Goal: Task Accomplishment & Management: Manage account settings

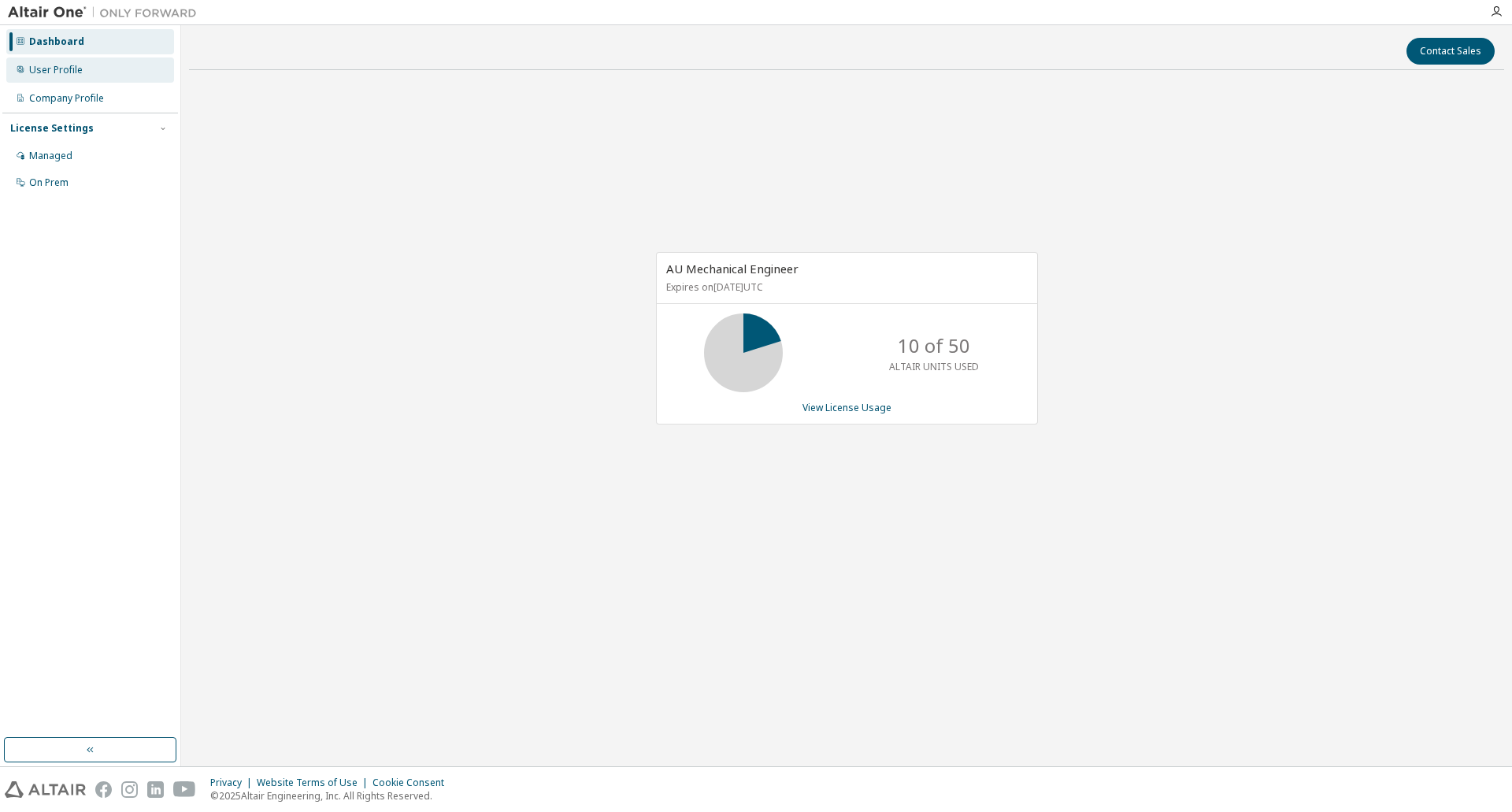
click at [68, 69] on div "User Profile" at bounding box center [56, 70] width 53 height 12
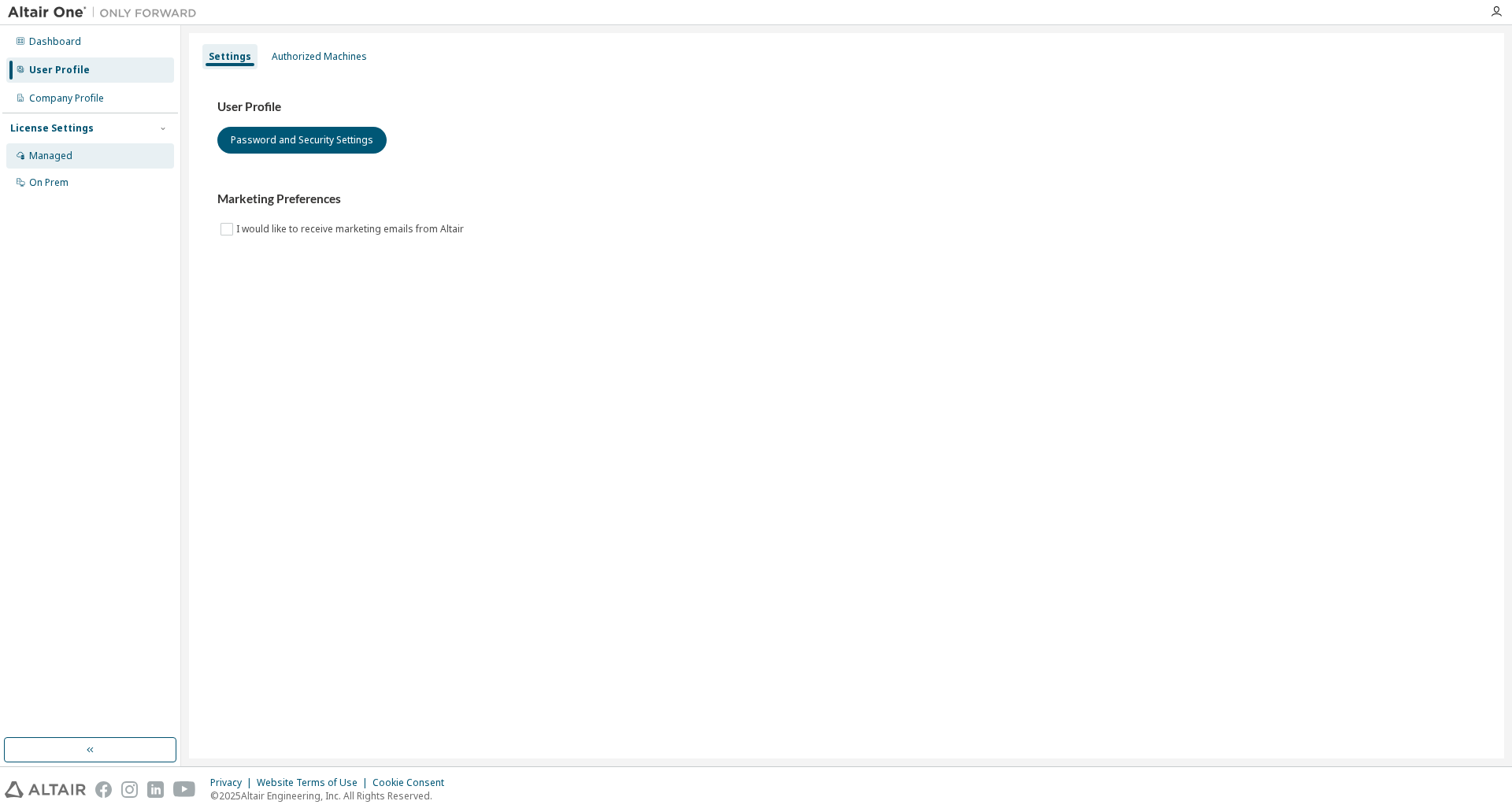
click at [61, 152] on div "Managed" at bounding box center [51, 155] width 43 height 12
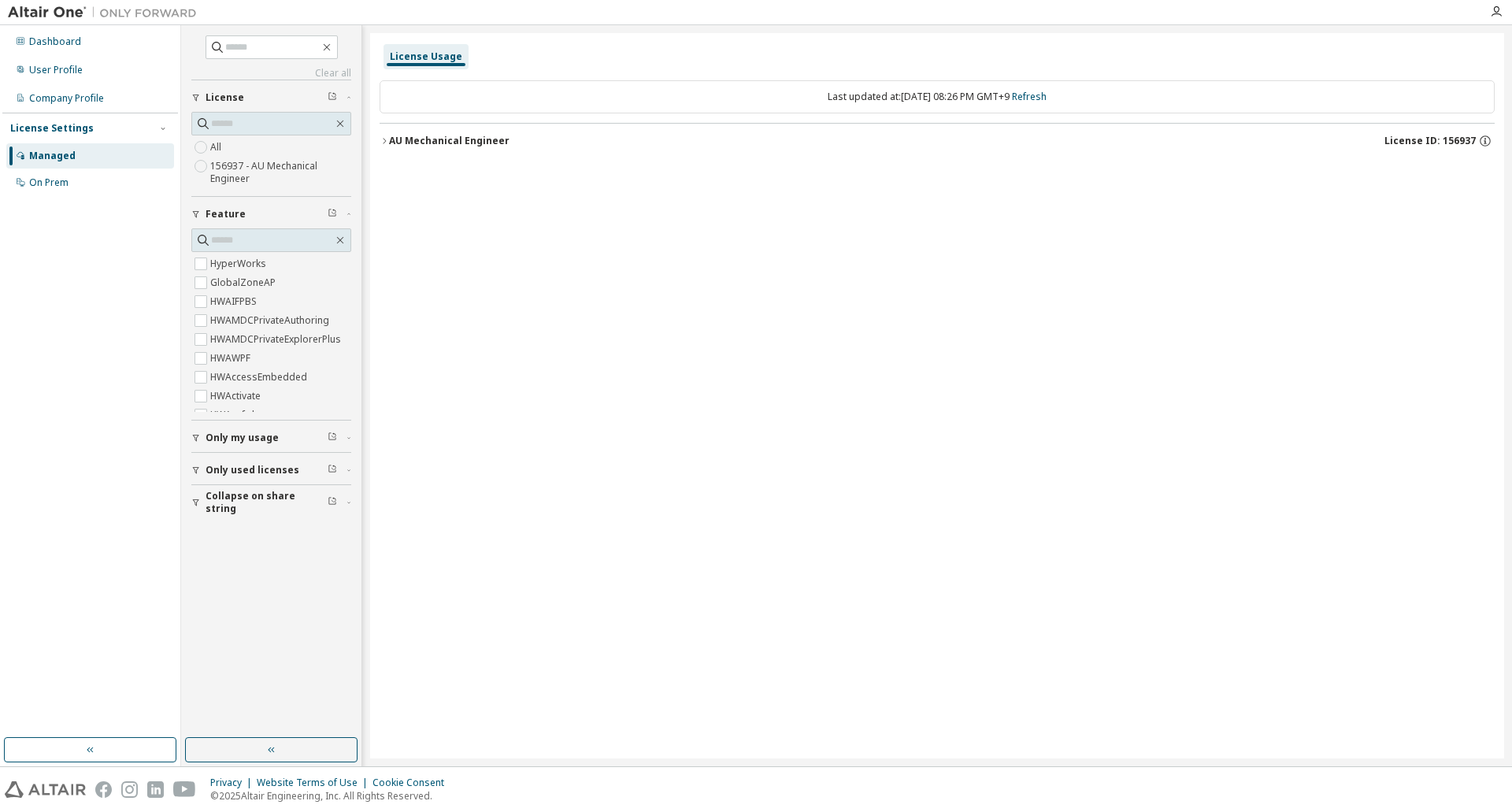
click at [59, 157] on div "Managed" at bounding box center [52, 155] width 47 height 12
click at [432, 47] on div "License Usage" at bounding box center [426, 57] width 85 height 25
click at [438, 141] on div "AU Mechanical Engineer" at bounding box center [449, 140] width 120 height 12
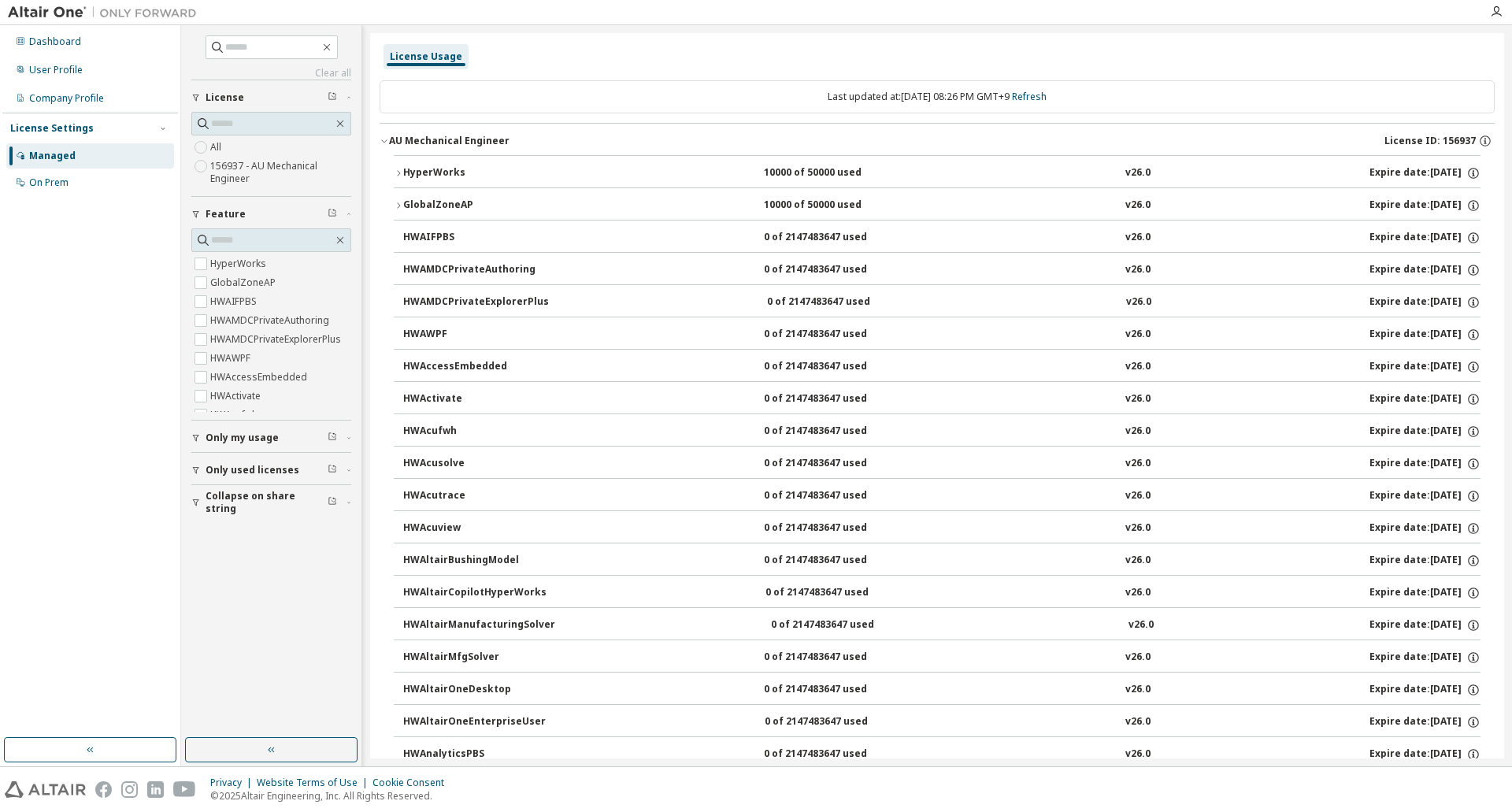
click at [448, 174] on div "HyperWorks" at bounding box center [474, 173] width 142 height 14
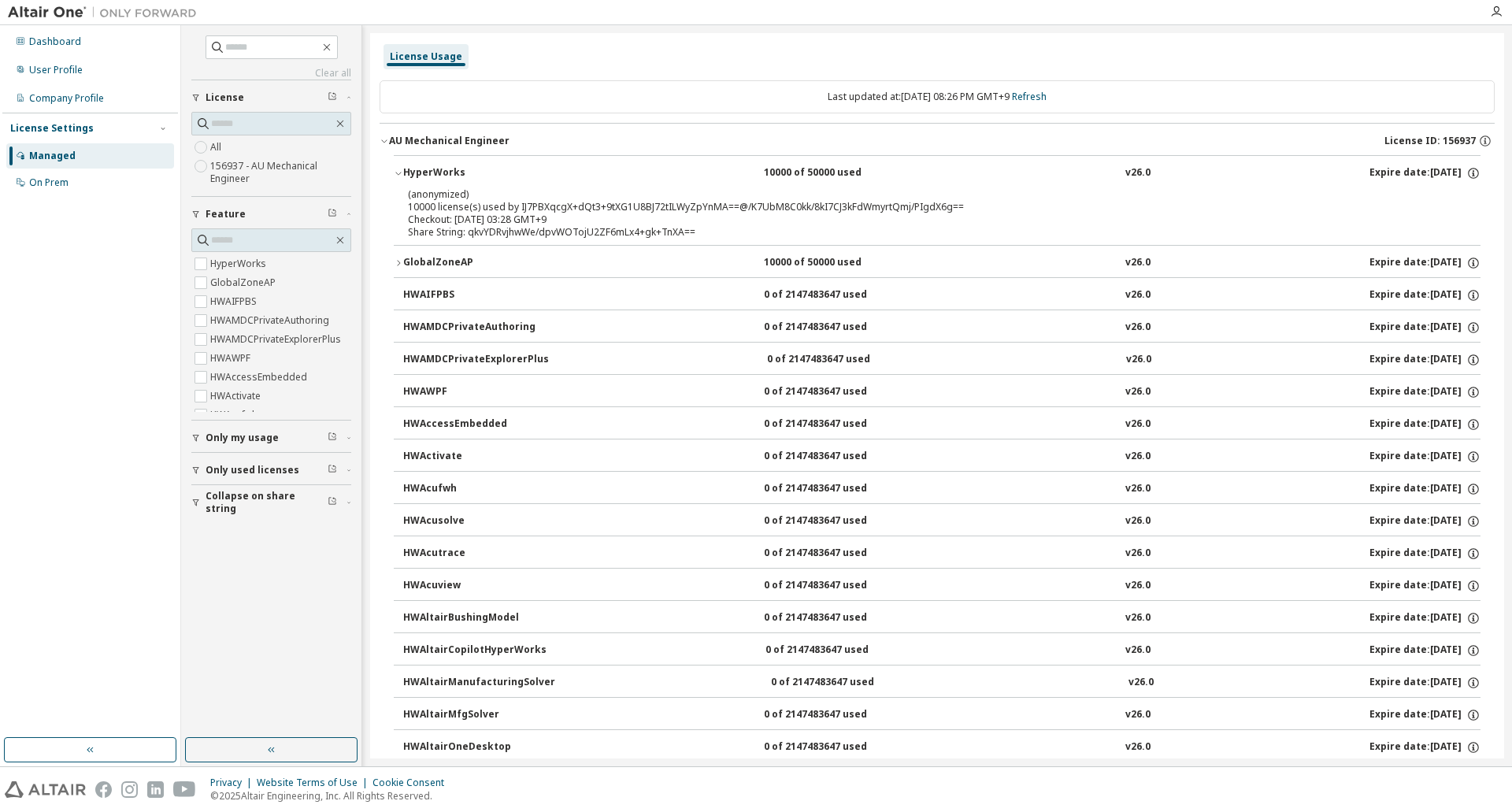
click at [453, 199] on p "(anonymized)" at bounding box center [918, 194] width 1020 height 13
click at [460, 211] on div "(anonymized) 10000 license(s) used by IJ7PBXqcgX+dQt3+9tXG1U8BJ72tILWyZpYnMA==@…" at bounding box center [918, 200] width 1020 height 26
click at [552, 219] on div "Checkout: [DATE] 03:28 GMT+9" at bounding box center [918, 219] width 1020 height 12
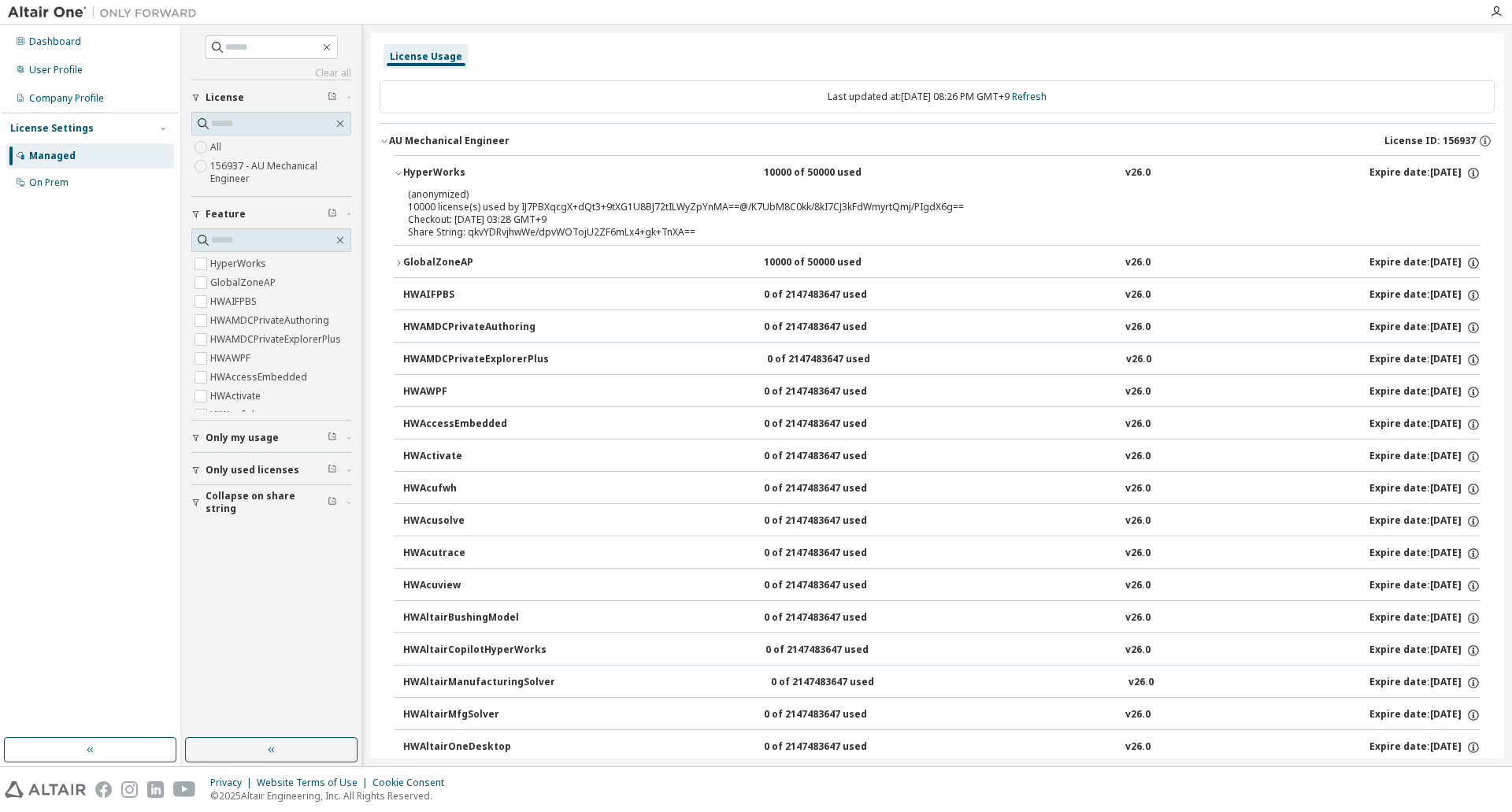
click at [574, 233] on div "Share String: qkvYDRvjhwWe/dpvWOTojU2ZF6mLx4+gk+TnXA==" at bounding box center [918, 232] width 1020 height 12
click at [1392, 204] on div "(anonymized) 10000 license(s) used by IJ7PBXqcgX+dQt3+9tXG1U8BJ72tILWyZpYnMA==@…" at bounding box center [918, 200] width 1020 height 26
click at [857, 199] on p "(anonymized)" at bounding box center [918, 194] width 1020 height 13
click at [457, 169] on div "HyperWorks" at bounding box center [474, 173] width 142 height 14
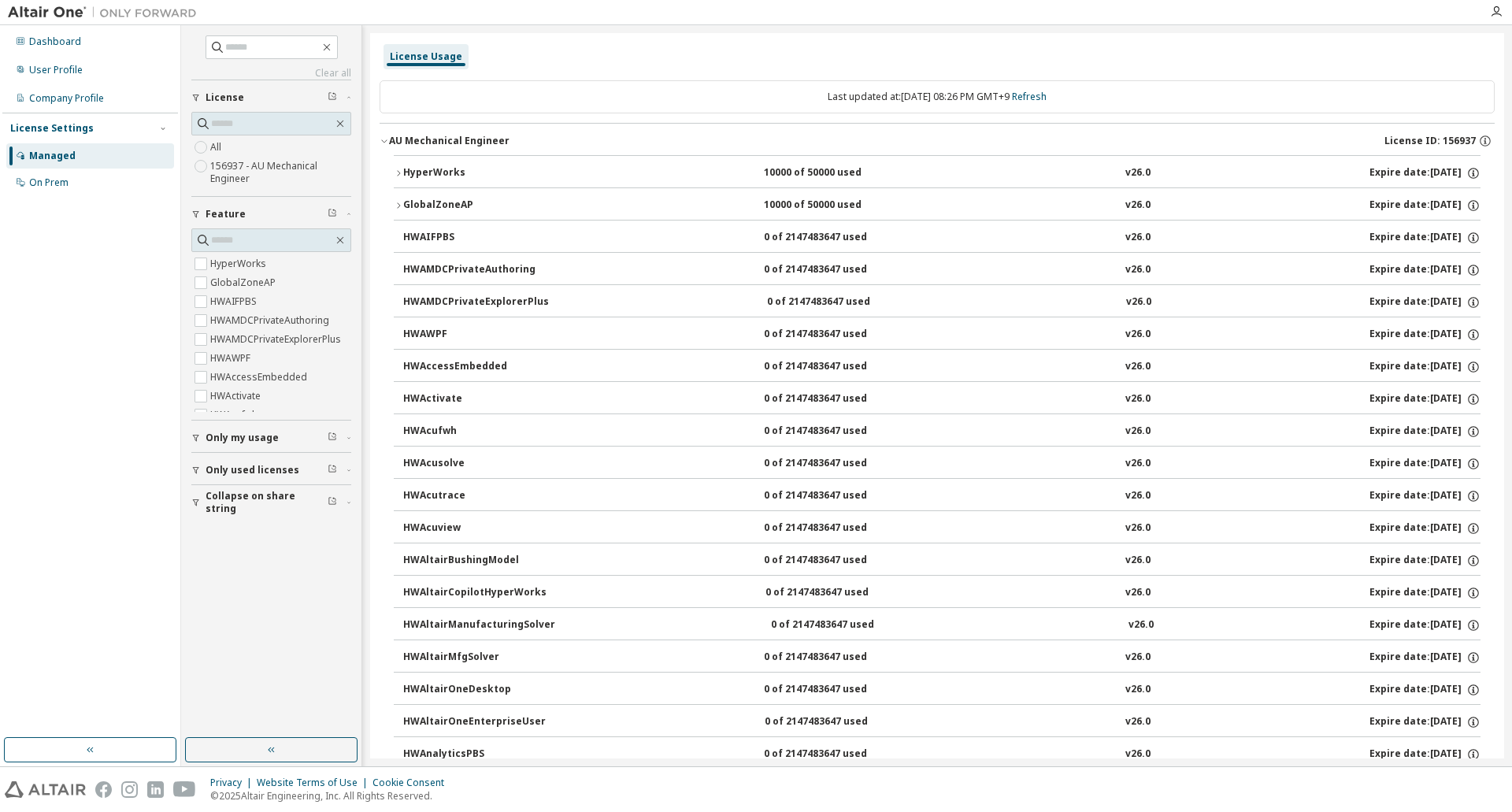
click at [457, 169] on div "HyperWorks" at bounding box center [474, 173] width 142 height 14
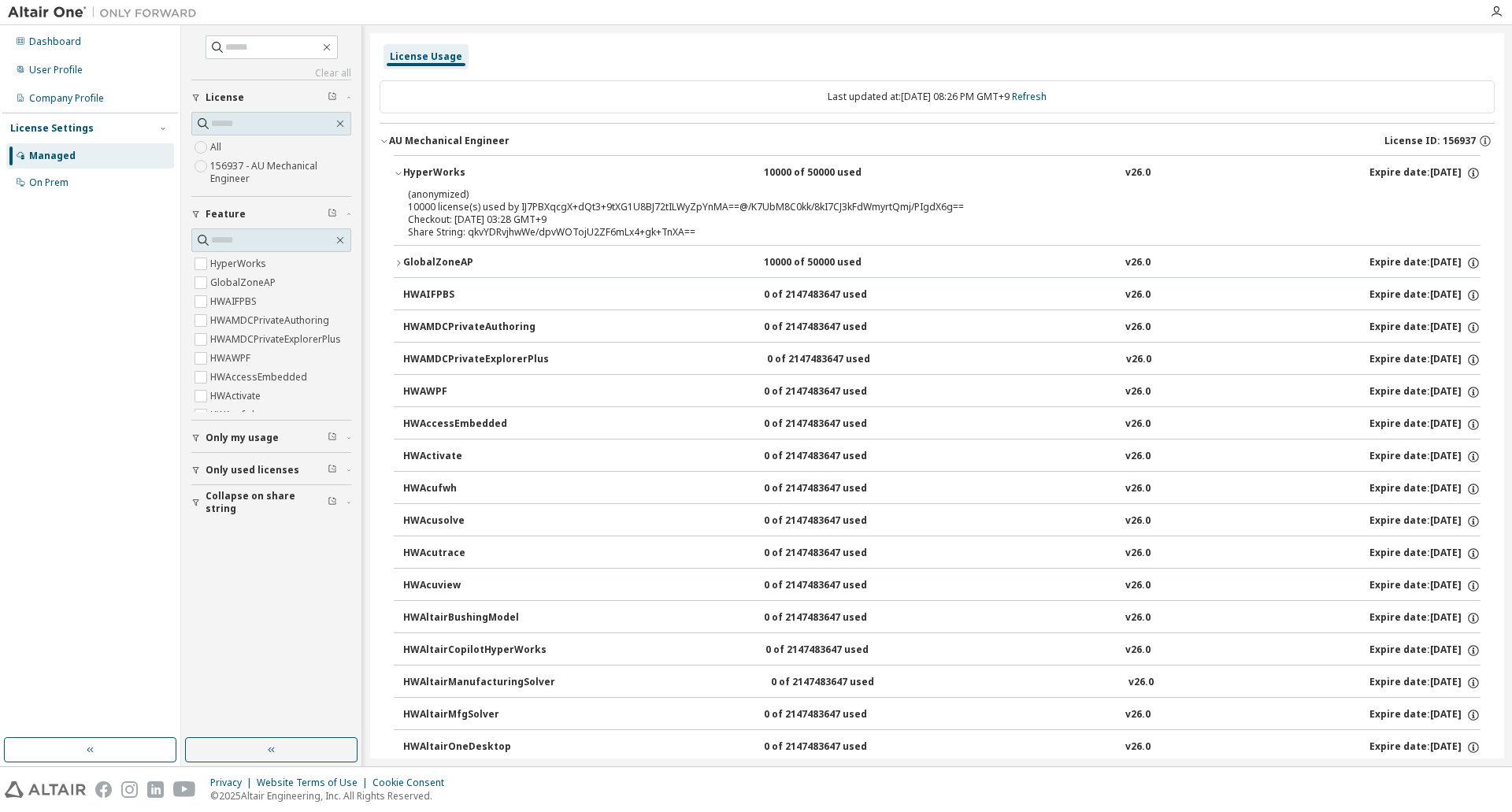
click at [442, 199] on p "(anonymized)" at bounding box center [918, 194] width 1020 height 13
click at [425, 263] on div "GlobalZoneAP" at bounding box center [474, 263] width 142 height 14
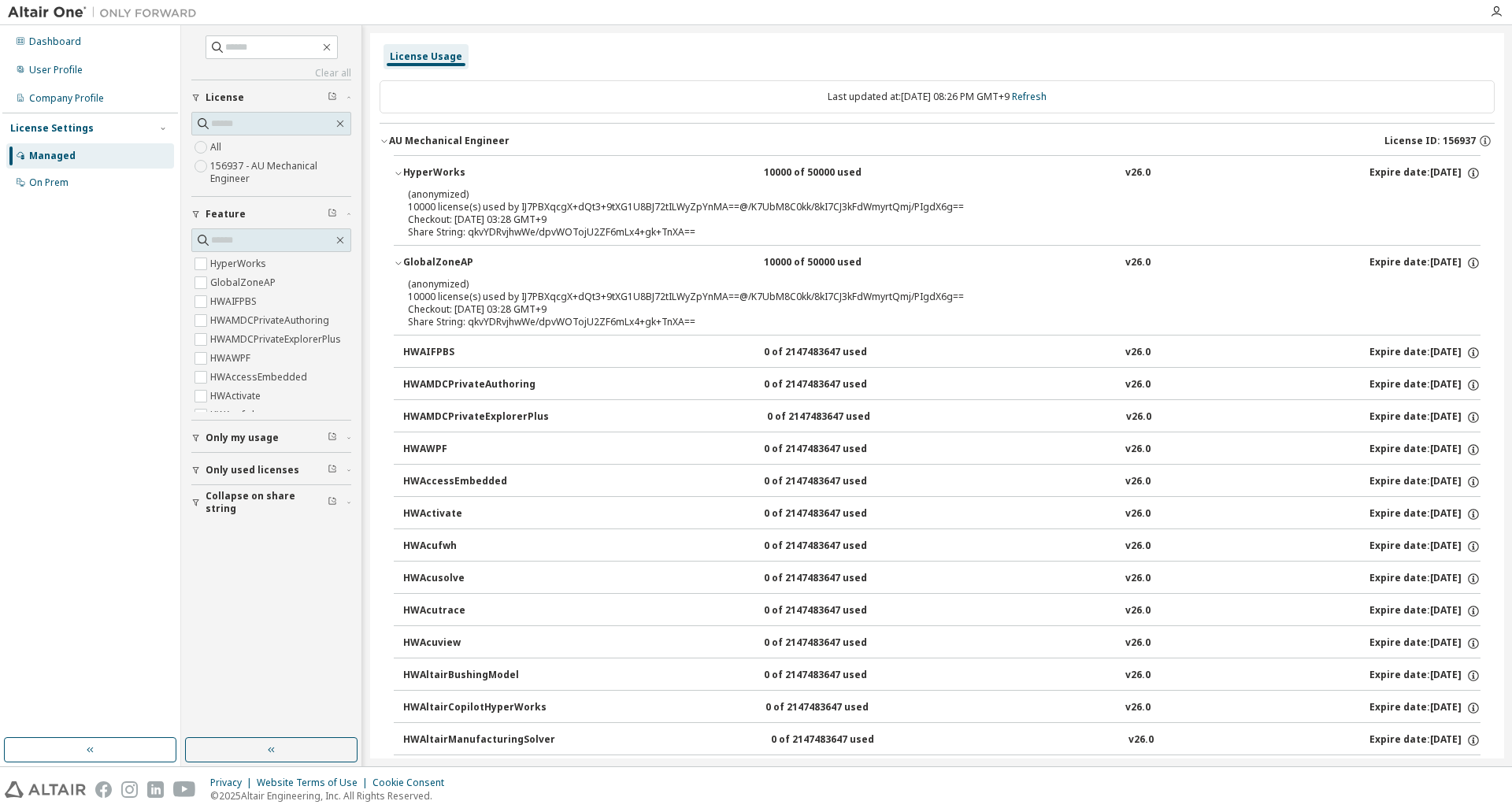
click at [32, 147] on div "Managed" at bounding box center [91, 156] width 168 height 25
click at [66, 65] on div "User Profile" at bounding box center [56, 70] width 53 height 12
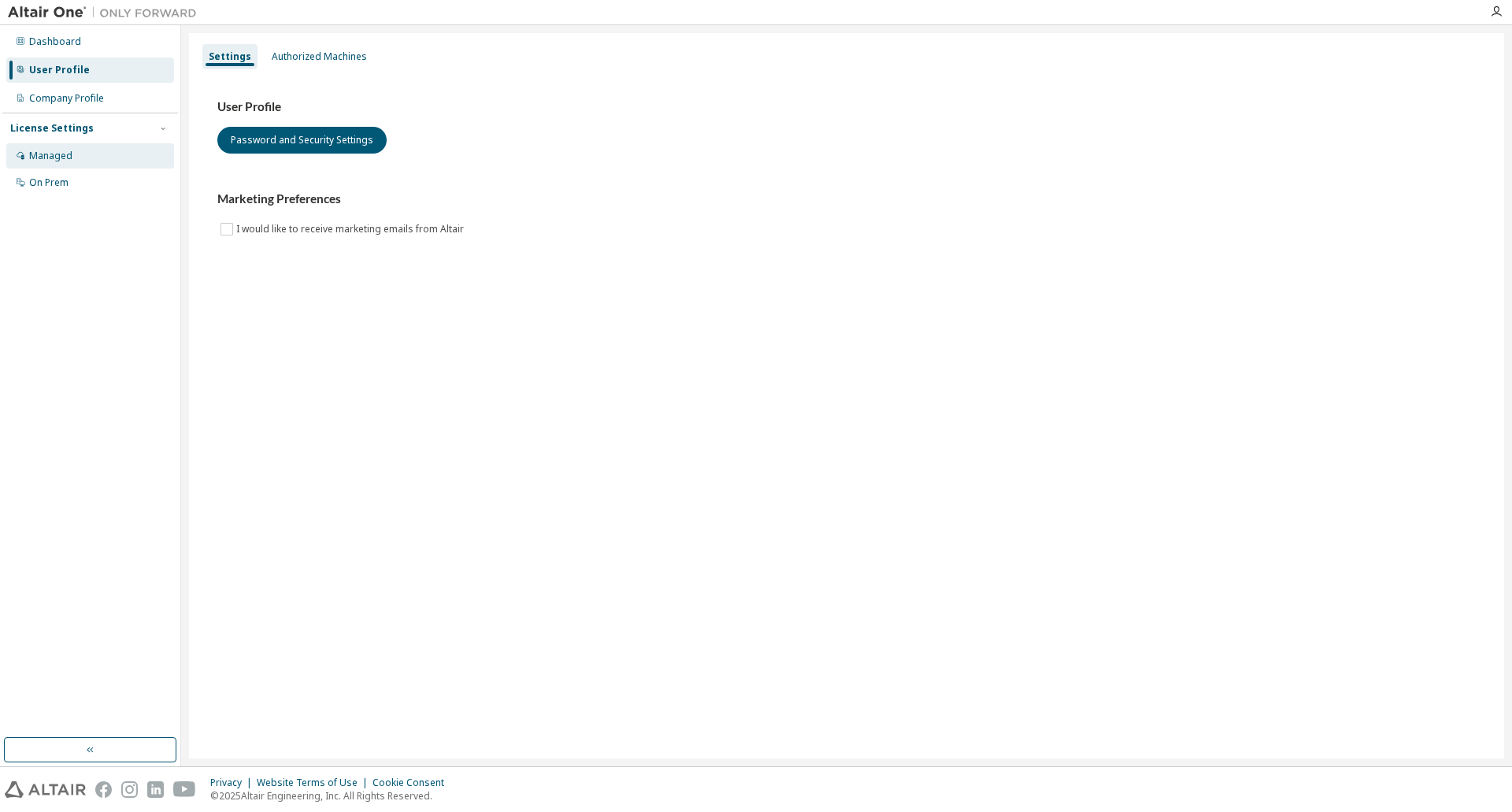
click at [49, 151] on div "Managed" at bounding box center [51, 155] width 43 height 12
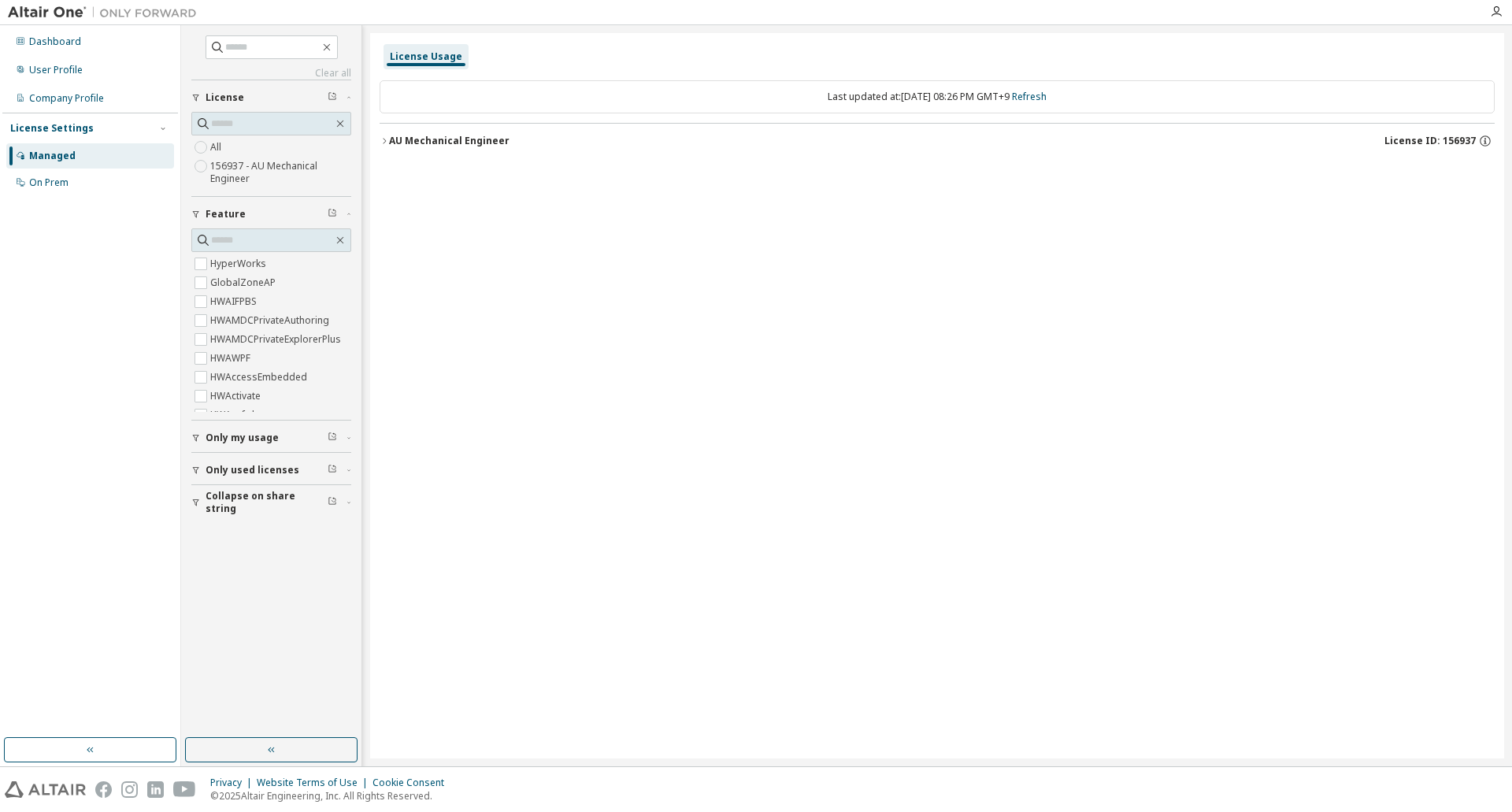
click at [234, 175] on label "156937 - AU Mechanical Engineer" at bounding box center [281, 173] width 141 height 32
click at [400, 140] on div "AU Mechanical Engineer" at bounding box center [449, 140] width 120 height 12
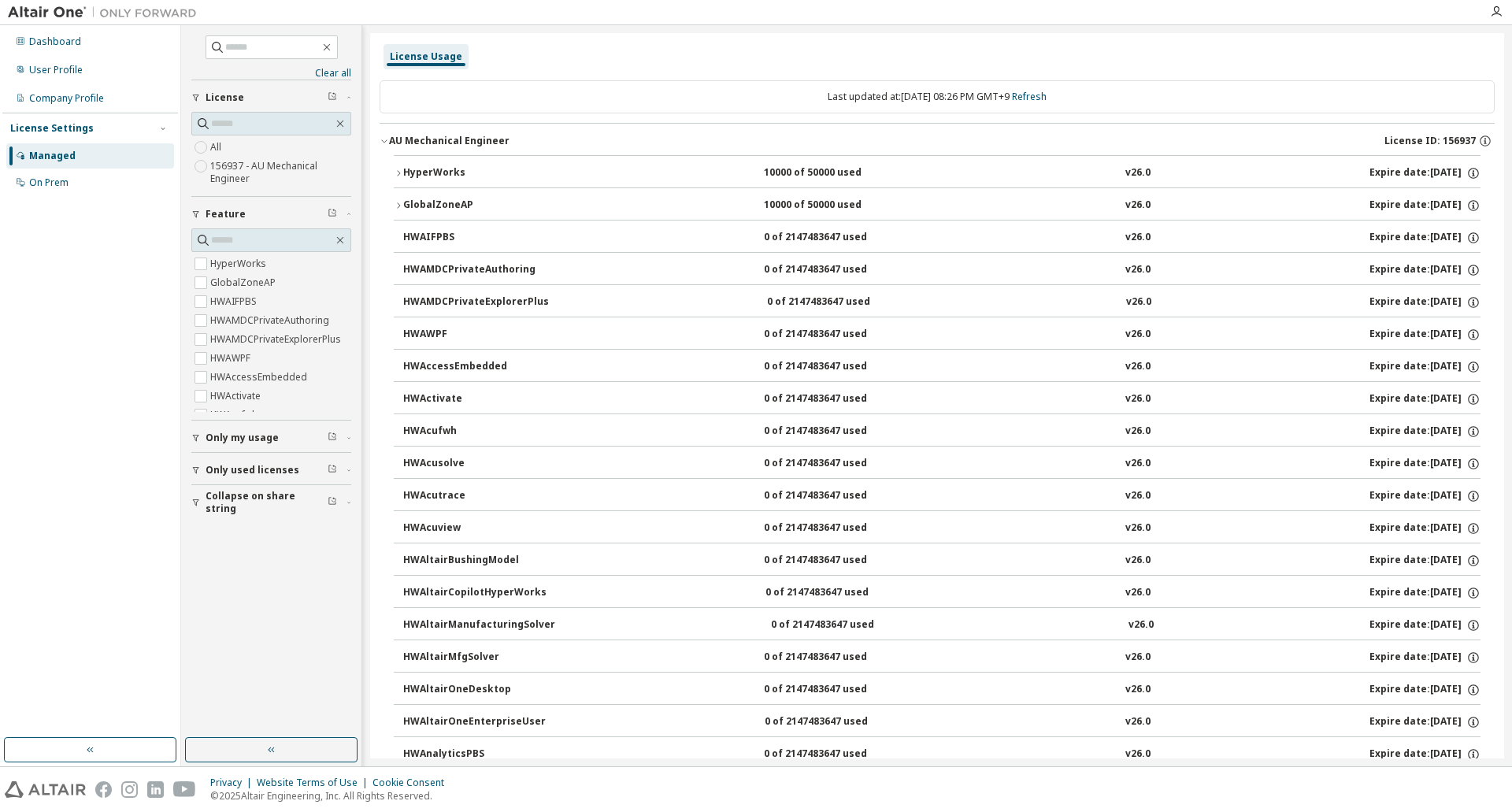
click at [903, 176] on div "HyperWorks 10000 of 50000 used v26.0 Expire date: [DATE]" at bounding box center [941, 173] width 1078 height 14
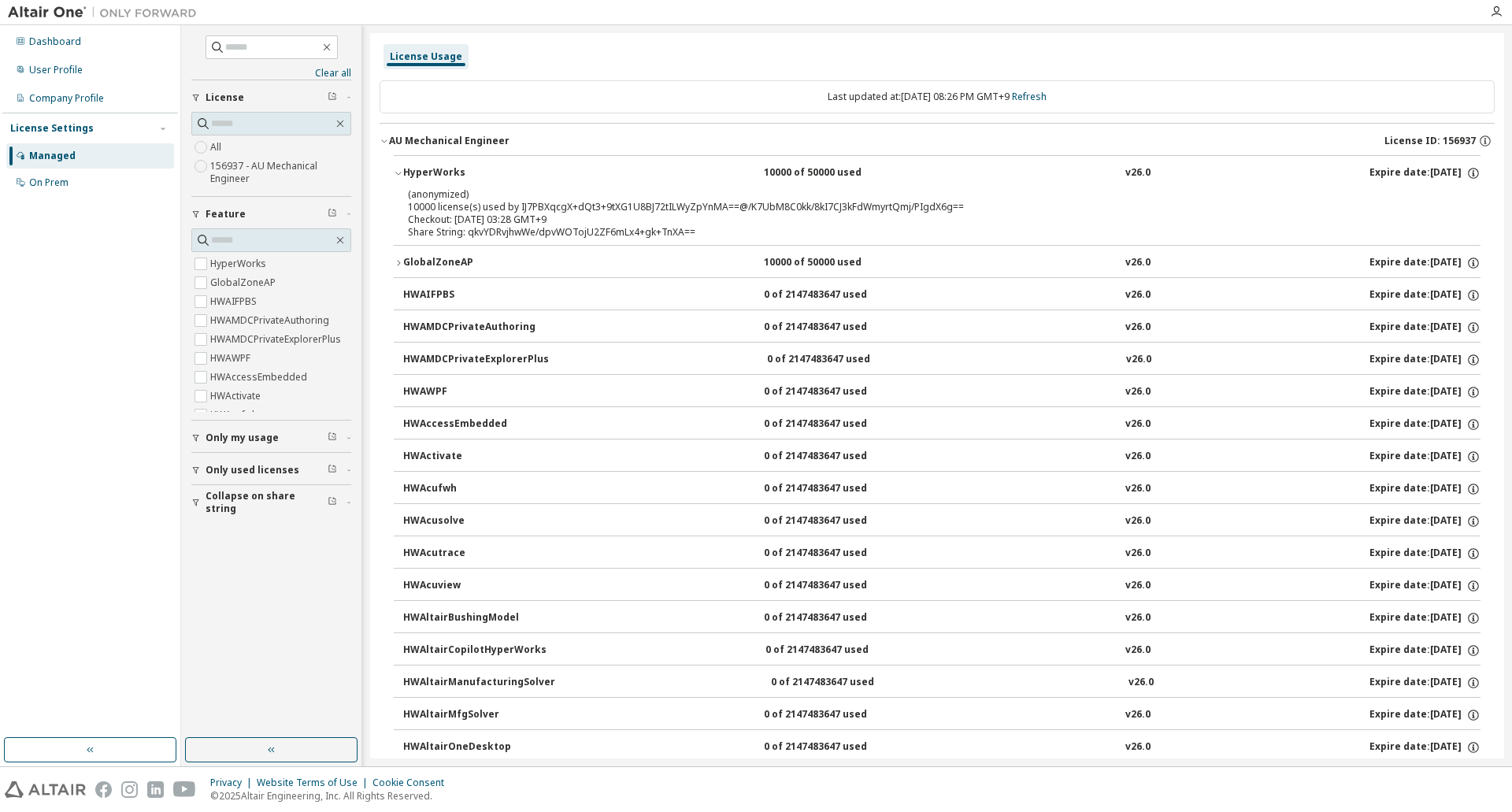
click at [1426, 166] on div "Expire date: [DATE]" at bounding box center [1425, 173] width 111 height 14
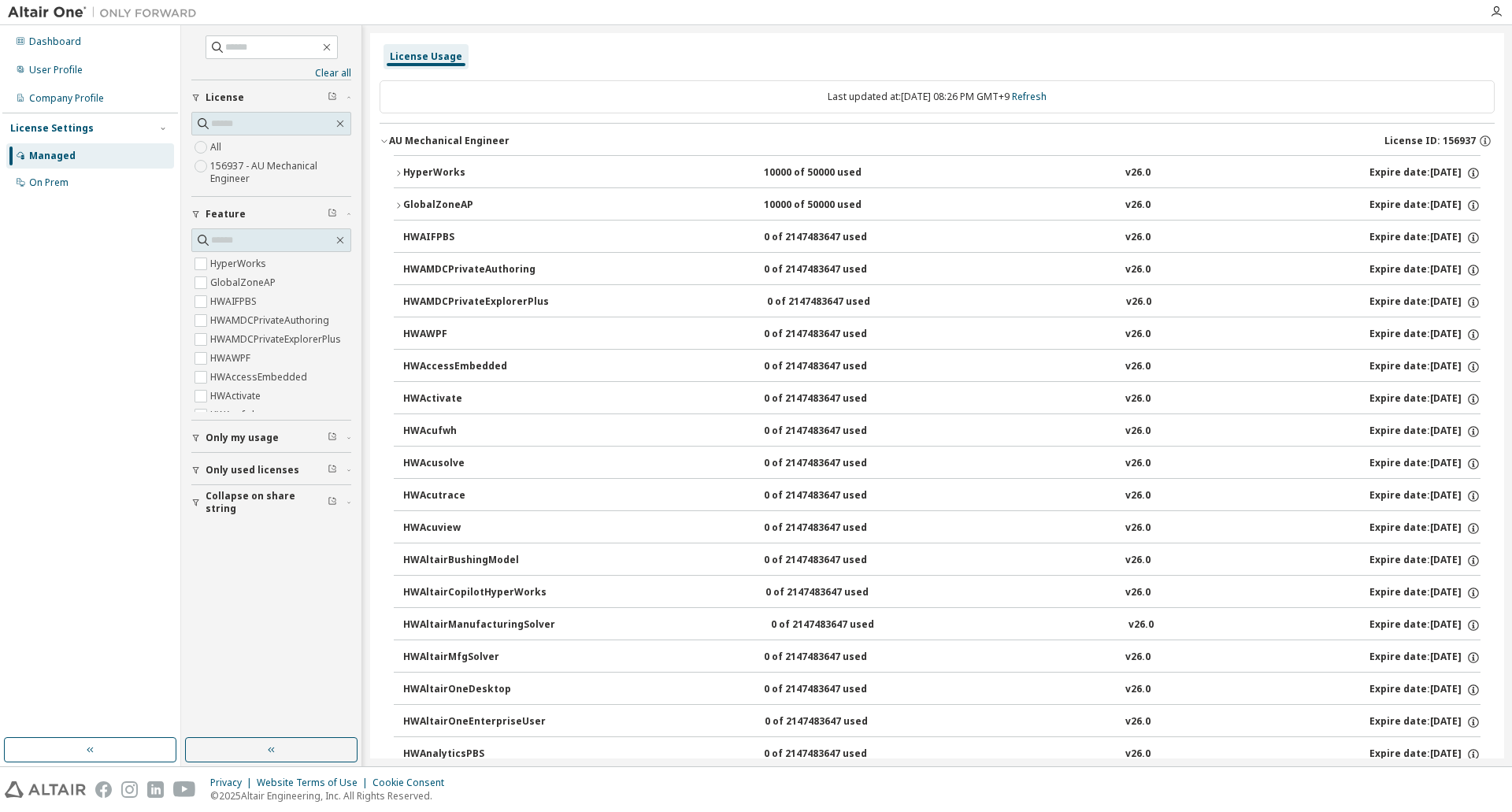
click at [1426, 166] on div "Expire date: [DATE]" at bounding box center [1425, 173] width 111 height 14
